Goal: Task Accomplishment & Management: Complete application form

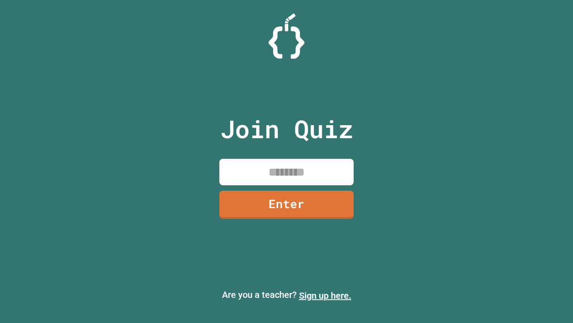
click at [325, 295] on link "Sign up here." at bounding box center [325, 295] width 52 height 11
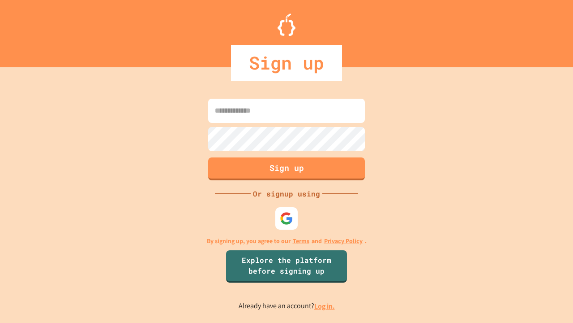
click at [325, 306] on link "Log in." at bounding box center [325, 305] width 21 height 9
